Goal: Information Seeking & Learning: Learn about a topic

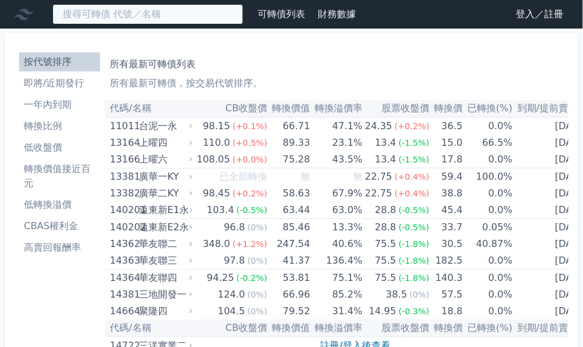
click at [82, 10] on input at bounding box center [147, 14] width 191 height 20
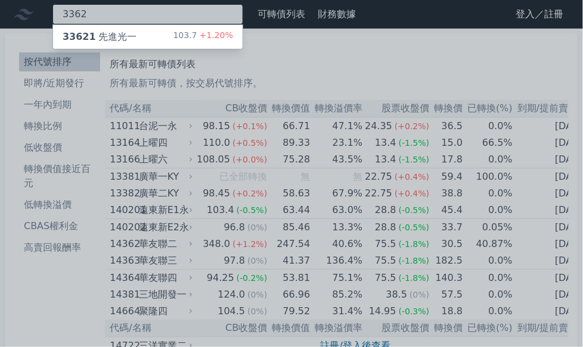
type input "3362"
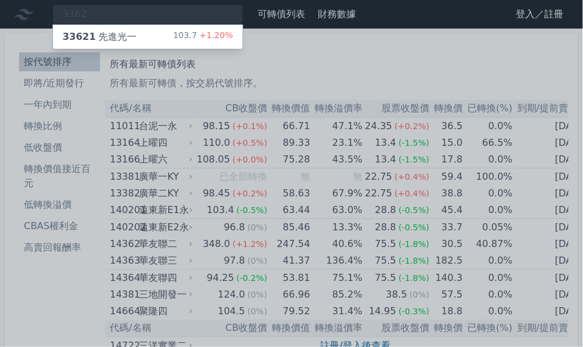
click at [111, 36] on div "33621 先進光一" at bounding box center [100, 37] width 74 height 14
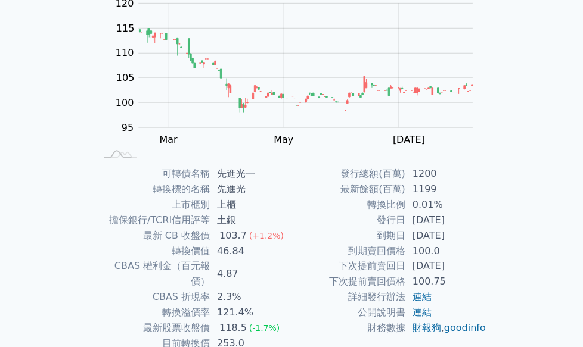
scroll to position [131, 0]
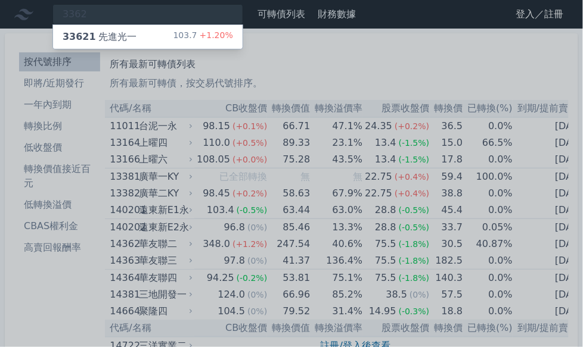
click at [36, 84] on div at bounding box center [291, 173] width 583 height 347
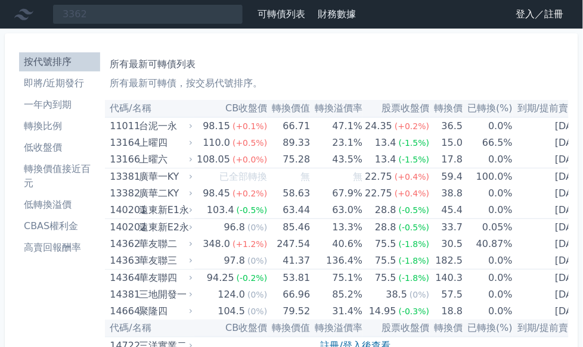
click at [327, 12] on link "財務數據" at bounding box center [337, 13] width 38 height 11
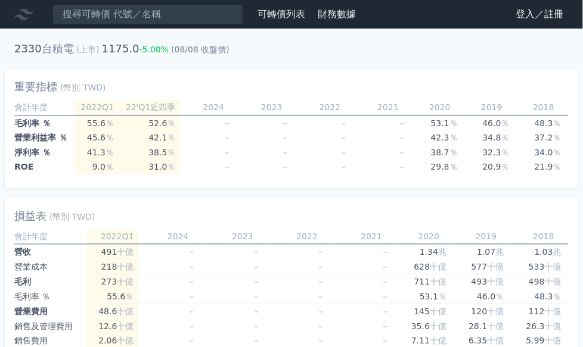
click at [538, 19] on link "登入／註冊" at bounding box center [540, 14] width 67 height 19
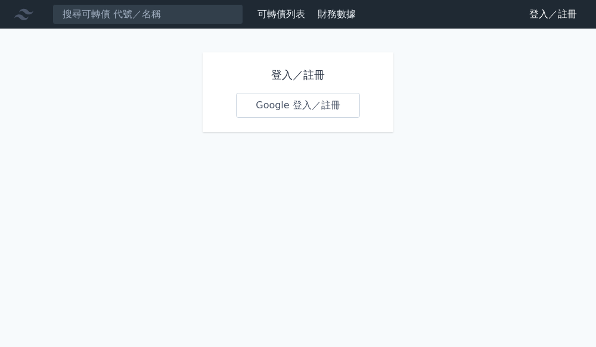
drag, startPoint x: 314, startPoint y: 101, endPoint x: 341, endPoint y: 105, distance: 27.1
click at [315, 101] on link "Google 登入／註冊" at bounding box center [298, 105] width 124 height 25
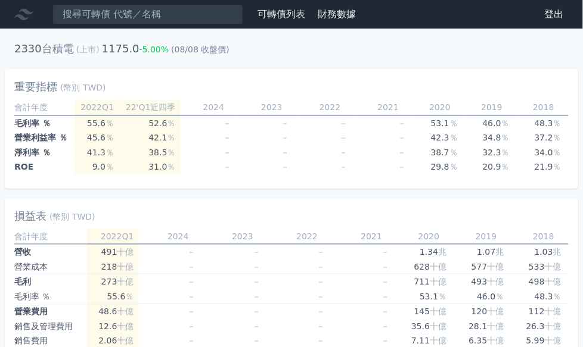
click at [275, 6] on div "可轉債列表 財務數據" at bounding box center [180, 14] width 361 height 20
click at [272, 12] on link "可轉債列表" at bounding box center [281, 13] width 48 height 11
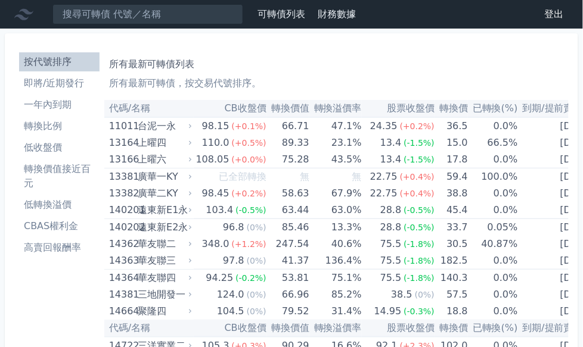
click at [51, 77] on li "即將/近期發行" at bounding box center [59, 83] width 80 height 14
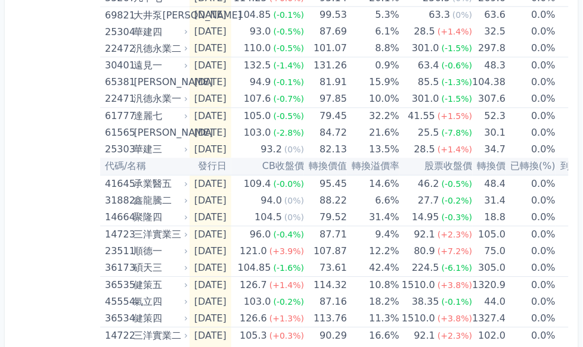
scroll to position [169, 0]
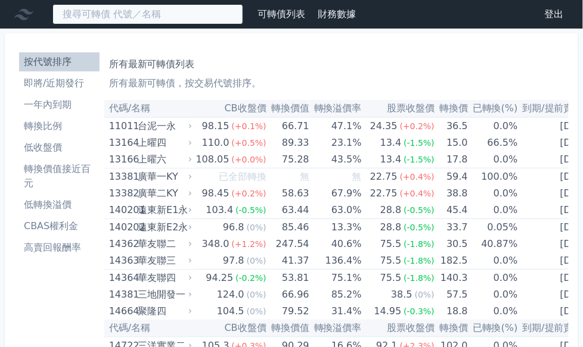
click at [101, 13] on input at bounding box center [147, 14] width 191 height 20
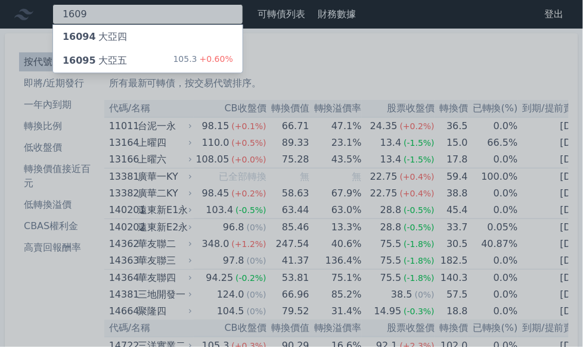
type input "1609"
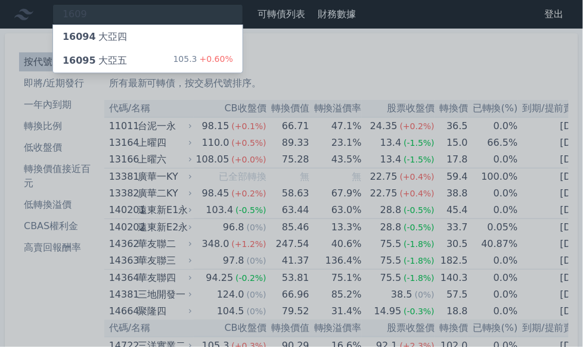
drag, startPoint x: 166, startPoint y: 63, endPoint x: 215, endPoint y: 74, distance: 50.3
click at [167, 63] on div "16095 大亞五 105.3 +0.60%" at bounding box center [148, 61] width 190 height 24
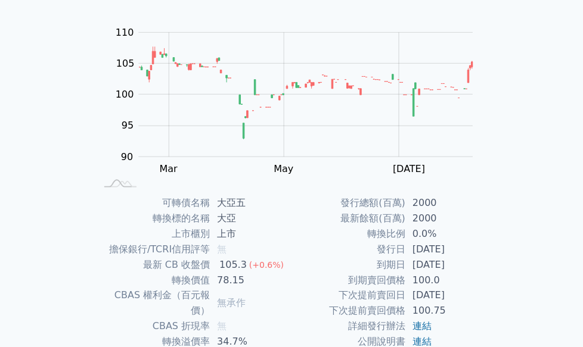
scroll to position [90, 0]
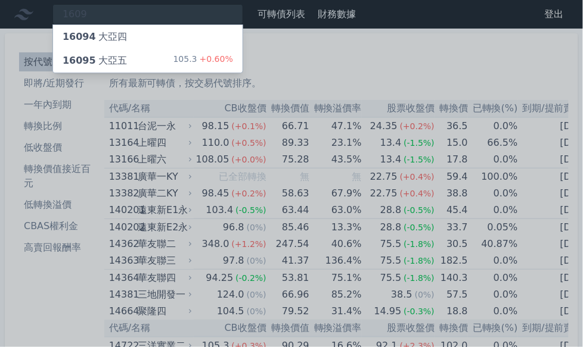
click at [307, 305] on div at bounding box center [291, 173] width 583 height 347
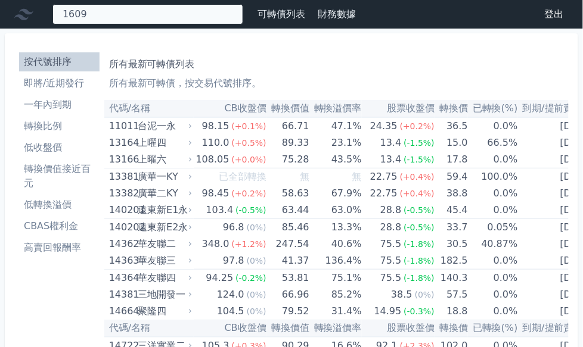
click at [132, 15] on div "1609 16094 大亞四 16095 大亞五 105.3 +0.60%" at bounding box center [147, 14] width 191 height 20
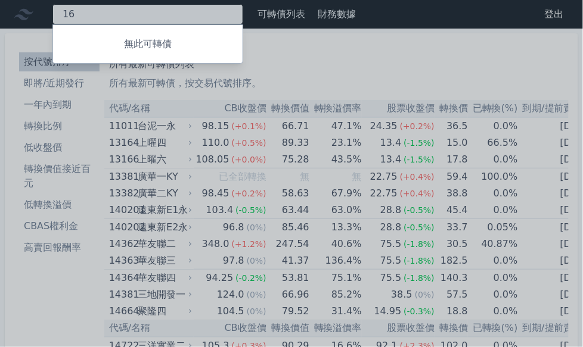
type input "1"
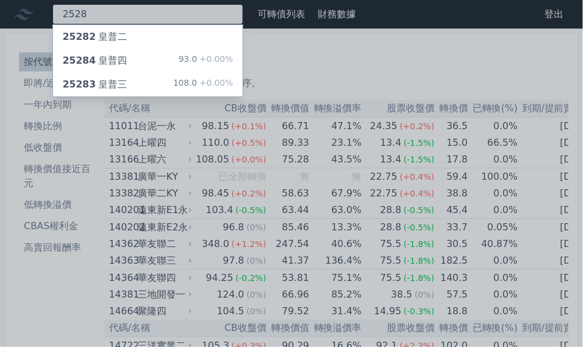
type input "2528"
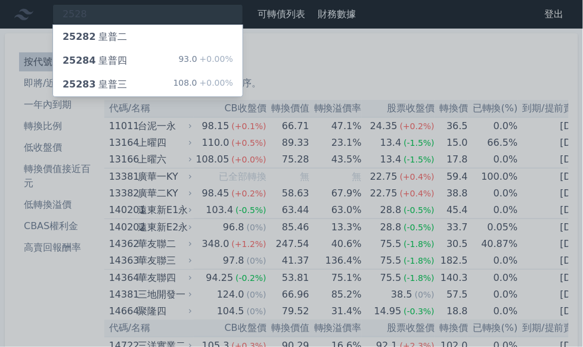
click at [138, 89] on div "25283 皇普三 108.0 +0.00%" at bounding box center [148, 85] width 190 height 24
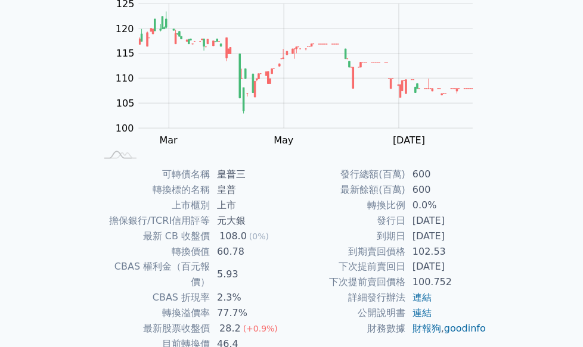
scroll to position [123, 0]
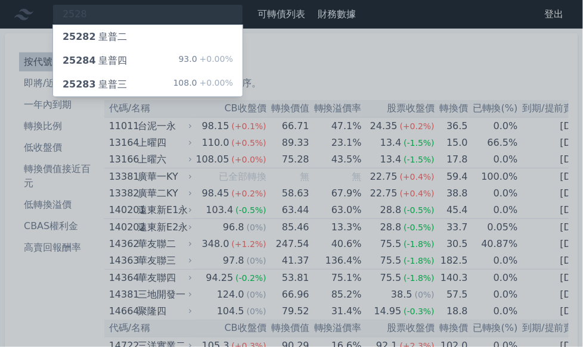
click at [92, 16] on div at bounding box center [291, 173] width 583 height 347
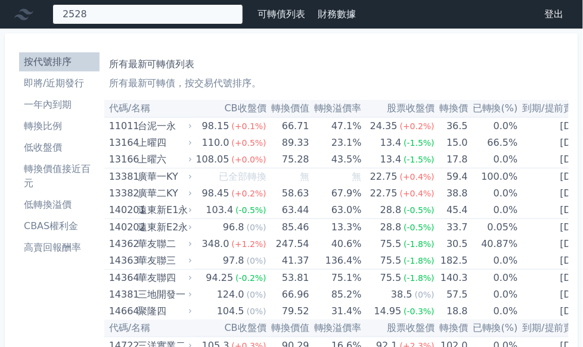
click at [99, 13] on div "2528 25282 皇普二 25284 皇普四 93.0 +0.00% 25283 皇普三 108.0 +0.00%" at bounding box center [147, 14] width 191 height 20
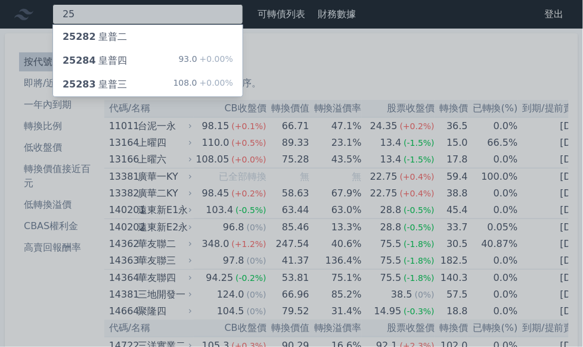
type input "2"
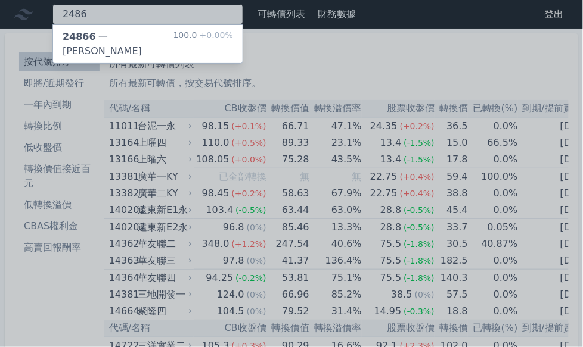
type input "2486"
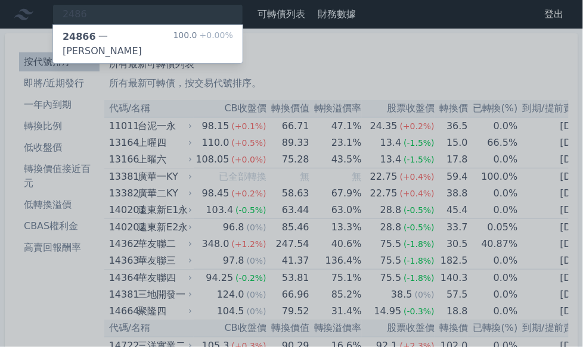
click at [138, 42] on div "24866 一詮六 100.0 +0.00%" at bounding box center [148, 44] width 190 height 38
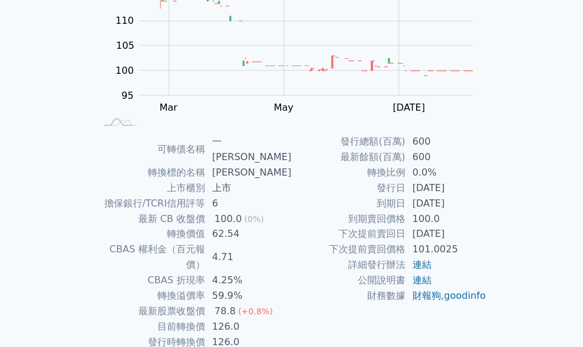
scroll to position [72, 0]
